Goal: Task Accomplishment & Management: Manage account settings

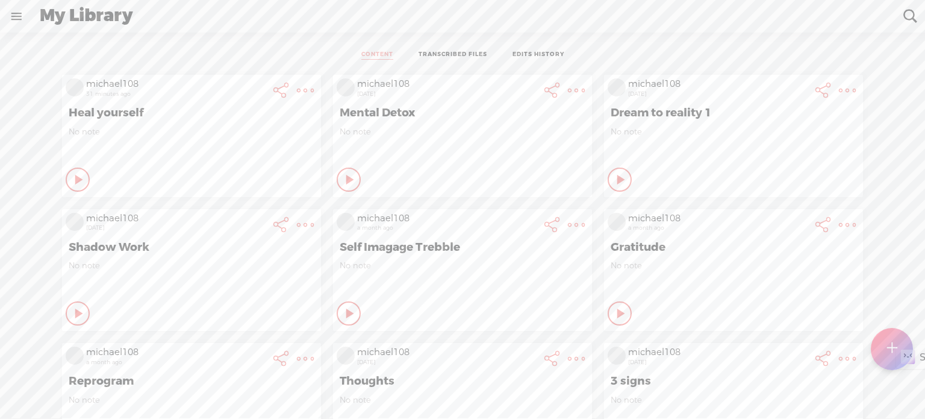
click at [14, 17] on link at bounding box center [16, 16] width 31 height 31
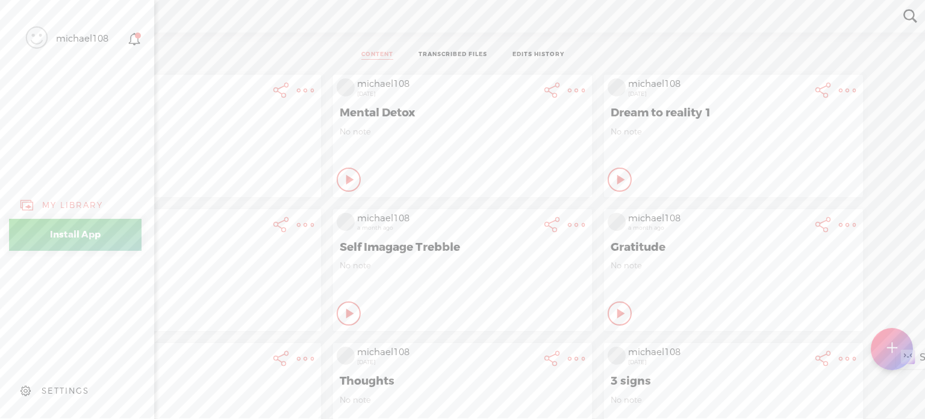
click at [94, 35] on div "michael108" at bounding box center [82, 39] width 52 height 12
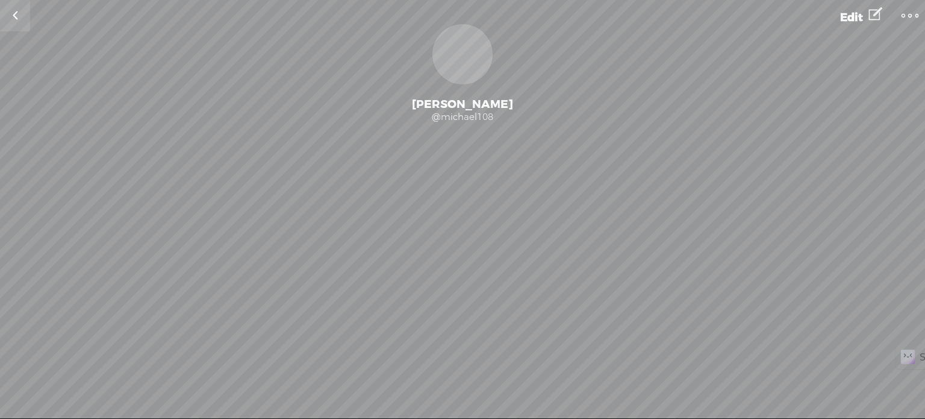
click at [903, 12] on t at bounding box center [910, 15] width 17 height 17
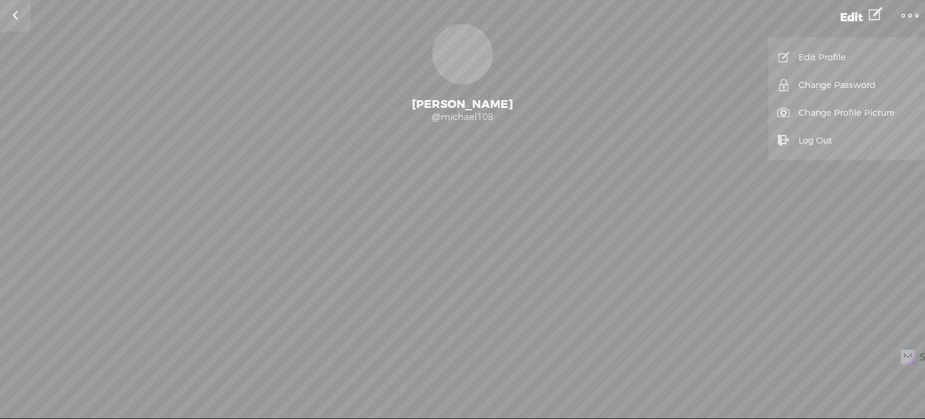
click at [814, 136] on link "Log Out" at bounding box center [846, 140] width 145 height 28
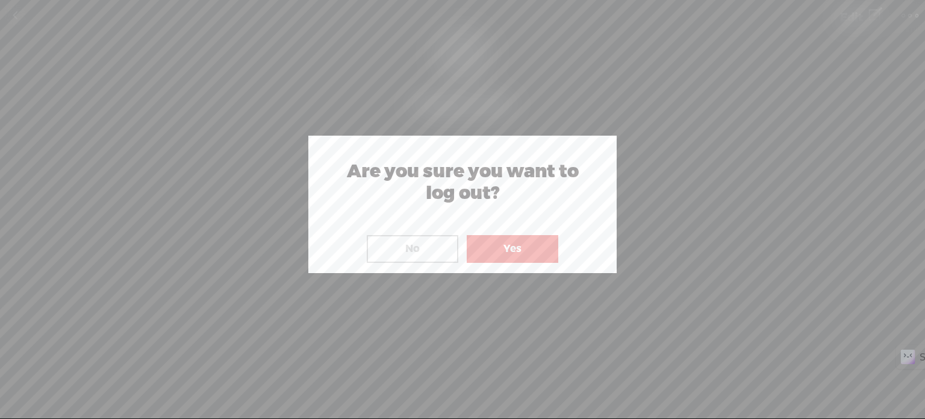
click at [503, 252] on button "Yes" at bounding box center [513, 249] width 92 height 28
